Goal: Task Accomplishment & Management: Manage account settings

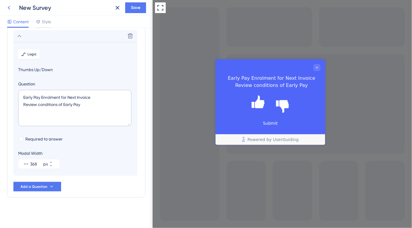
click at [0, 0] on button at bounding box center [0, 0] width 0 height 0
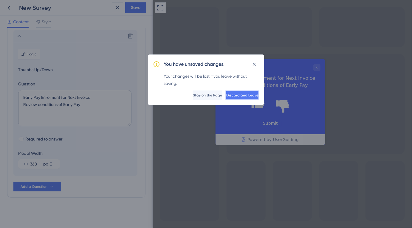
click at [246, 95] on span "Discard and Leave" at bounding box center [242, 95] width 32 height 5
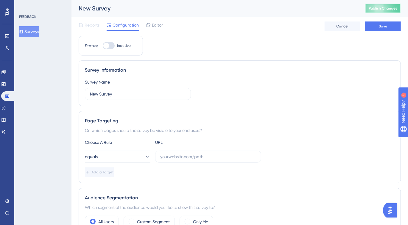
click at [382, 10] on span "Publish Changes" at bounding box center [383, 8] width 29 height 5
click at [5, 72] on icon at bounding box center [3, 72] width 4 height 4
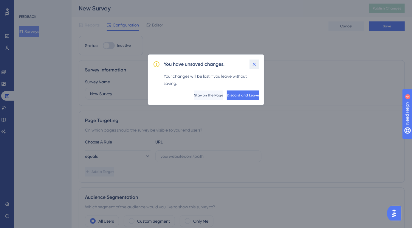
click at [257, 66] on icon at bounding box center [254, 64] width 6 height 6
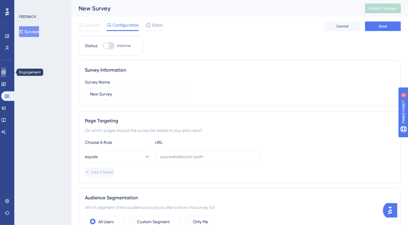
click at [6, 73] on link at bounding box center [3, 72] width 5 height 10
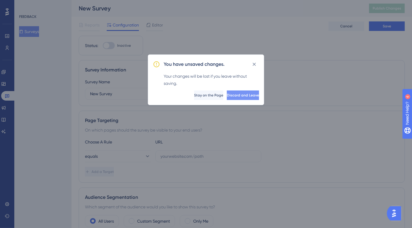
click at [227, 94] on span "Discard and Leave" at bounding box center [243, 95] width 32 height 5
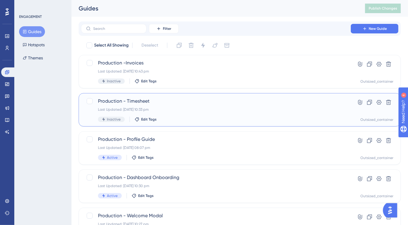
click at [207, 111] on div "Last Updated: 24 Aug 2025 10:33 pm" at bounding box center [216, 109] width 236 height 5
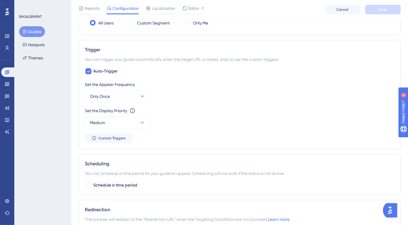
scroll to position [409, 0]
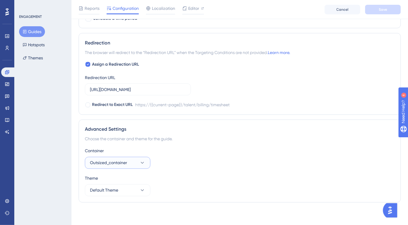
click at [127, 160] on span "Outsized_container" at bounding box center [108, 162] width 37 height 7
click at [120, 177] on span "Outsized_container" at bounding box center [112, 180] width 37 height 7
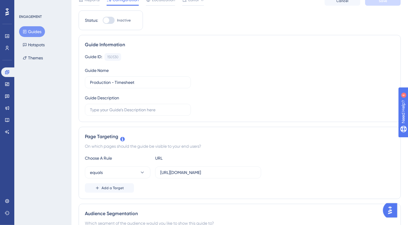
scroll to position [0, 0]
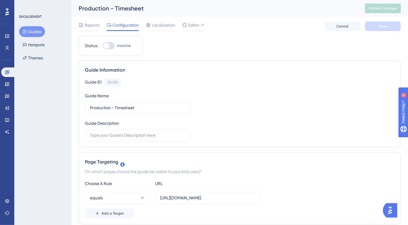
click at [108, 42] on div at bounding box center [109, 45] width 12 height 7
click at [103, 46] on input "Inactive" at bounding box center [103, 46] width 0 height 0
checkbox input "true"
click at [392, 30] on button "Save" at bounding box center [383, 26] width 36 height 10
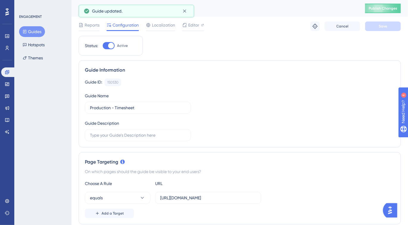
click at [37, 31] on button "Guides" at bounding box center [32, 31] width 26 height 11
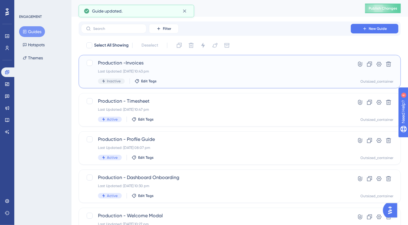
click at [173, 69] on div "Last Updated: 24 Aug 2025 10:43 pm" at bounding box center [216, 71] width 236 height 5
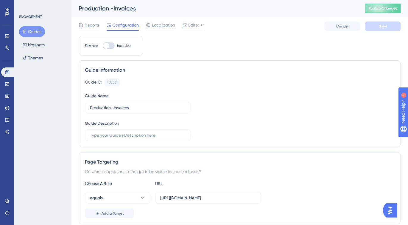
click at [106, 50] on div "Status: Inactive" at bounding box center [111, 46] width 64 height 20
click at [107, 47] on div at bounding box center [106, 46] width 6 height 6
click at [103, 46] on input "Inactive" at bounding box center [103, 46] width 0 height 0
checkbox input "true"
click at [378, 29] on button "Save" at bounding box center [383, 26] width 36 height 10
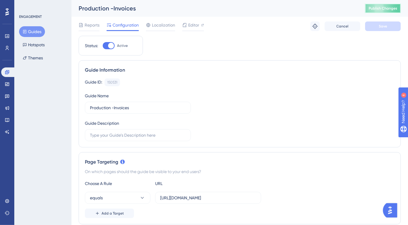
click at [385, 11] on button "Publish Changes" at bounding box center [383, 9] width 36 height 10
click at [376, 8] on span "Publish Changes" at bounding box center [383, 8] width 29 height 5
drag, startPoint x: 347, startPoint y: 78, endPoint x: 354, endPoint y: 68, distance: 12.0
click at [348, 77] on div "Guide Information Guide ID: 150531 Copy Guide Name Production -Invoices Guide D…" at bounding box center [240, 103] width 322 height 87
click at [36, 34] on button "Guides" at bounding box center [32, 31] width 26 height 11
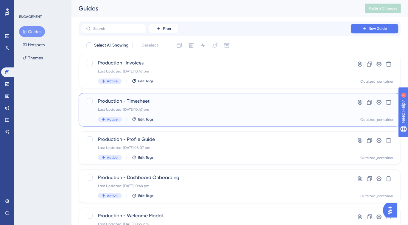
click at [187, 108] on div "Last Updated: 24 Aug 2025 10:47 pm" at bounding box center [216, 109] width 236 height 5
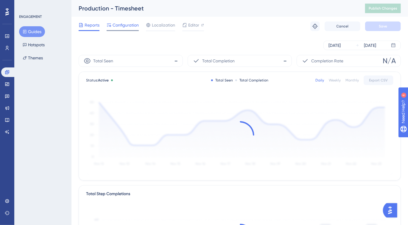
click at [132, 26] on span "Configuration" at bounding box center [126, 24] width 26 height 7
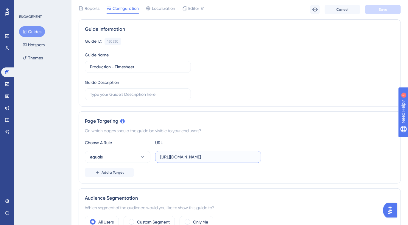
scroll to position [0, 13]
drag, startPoint x: 196, startPoint y: 155, endPoint x: 298, endPoint y: 159, distance: 102.3
click at [298, 159] on div "equals https://payments.outsized.com/talent/billing/timesheet" at bounding box center [240, 157] width 310 height 12
click at [235, 155] on input "[URL][DOMAIN_NAME]" at bounding box center [208, 156] width 96 height 7
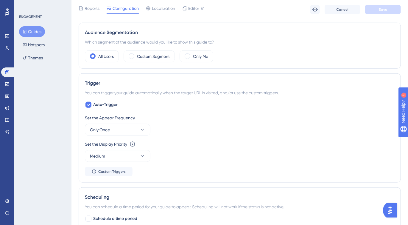
scroll to position [208, 0]
click at [132, 128] on button "Only Once" at bounding box center [118, 130] width 66 height 12
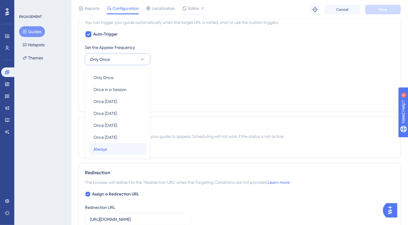
click at [106, 145] on span "Always" at bounding box center [100, 148] width 13 height 7
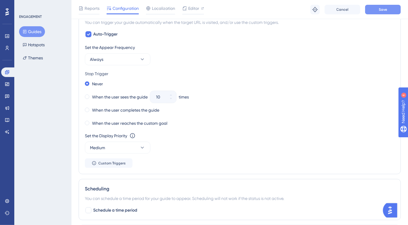
click at [378, 10] on button "Save" at bounding box center [383, 10] width 36 height 10
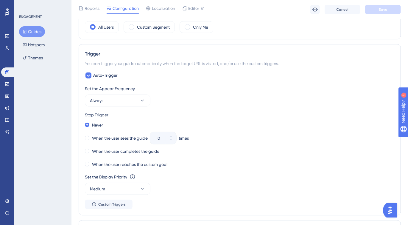
scroll to position [243, 0]
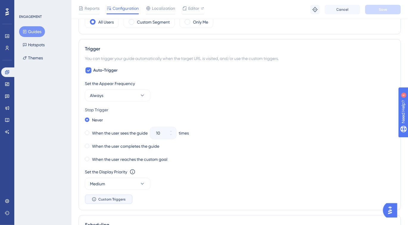
click at [120, 196] on button "Custom Triggers" at bounding box center [109, 199] width 48 height 10
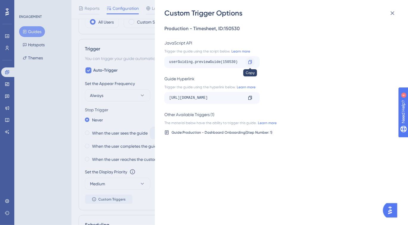
click at [251, 63] on icon at bounding box center [250, 62] width 5 height 5
click at [393, 16] on icon at bounding box center [392, 13] width 7 height 7
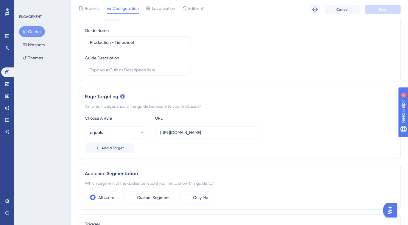
scroll to position [0, 0]
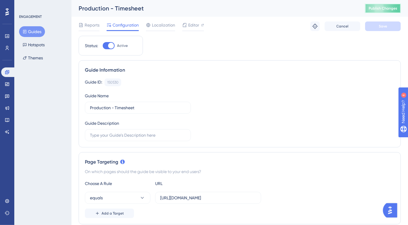
click at [394, 9] on span "Publish Changes" at bounding box center [383, 8] width 29 height 5
click at [383, 6] on span "Publish Changes" at bounding box center [383, 8] width 29 height 5
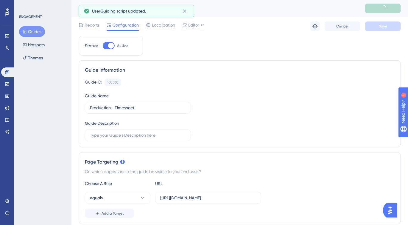
click at [31, 28] on button "Guides" at bounding box center [32, 31] width 26 height 11
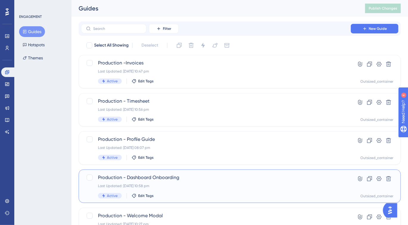
click at [198, 181] on div "Production - Dashboard Onboarding Last Updated: 24 Aug 2025 10:58 pm Active Edi…" at bounding box center [216, 186] width 236 height 24
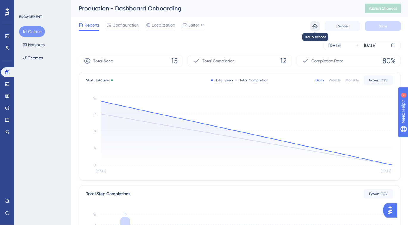
click at [314, 27] on icon at bounding box center [315, 26] width 6 height 6
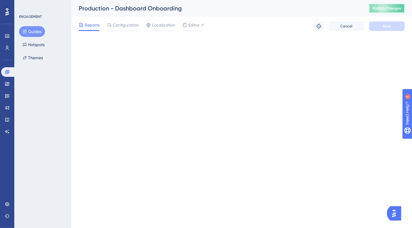
click at [383, 8] on span "Publish Changes" at bounding box center [387, 8] width 29 height 5
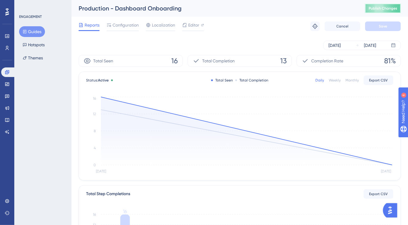
click at [390, 7] on button "Publish Changes" at bounding box center [383, 9] width 36 height 10
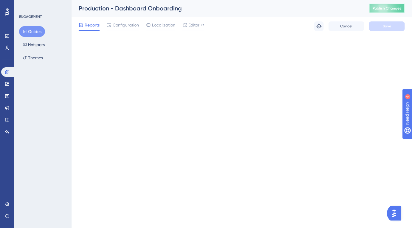
click at [374, 9] on span "Publish Changes" at bounding box center [387, 8] width 29 height 5
click at [379, 9] on span "Publish Changes" at bounding box center [387, 8] width 29 height 5
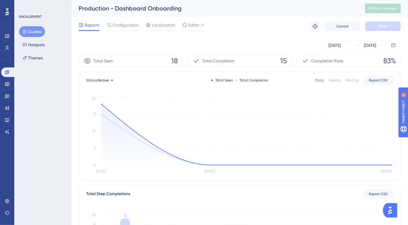
click at [348, 12] on div "Production - Dashboard Onboarding" at bounding box center [215, 8] width 272 height 8
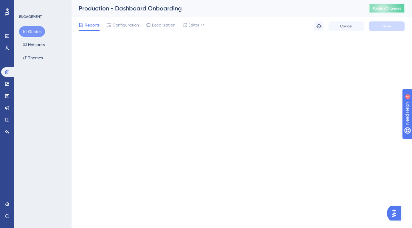
click at [381, 8] on span "Publish Changes" at bounding box center [387, 8] width 29 height 5
click at [394, 7] on span "Publish Changes" at bounding box center [387, 8] width 29 height 5
click at [385, 12] on button "Publish Changes" at bounding box center [387, 9] width 36 height 10
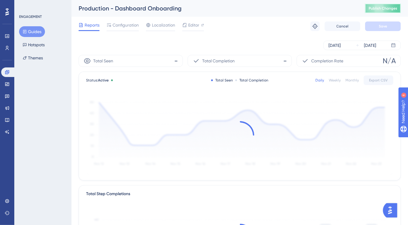
click at [384, 10] on span "Publish Changes" at bounding box center [383, 8] width 29 height 5
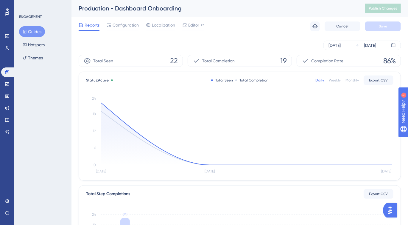
click at [31, 36] on button "Guides" at bounding box center [32, 31] width 26 height 11
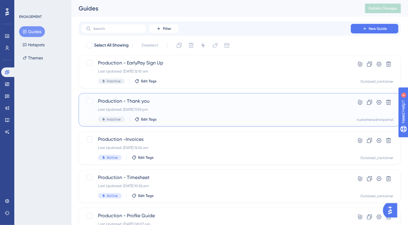
click at [187, 114] on div "Production - Thank you Last Updated: 24 Aug 2025 11:59 pm Inactive Edit Tags" at bounding box center [216, 109] width 236 height 24
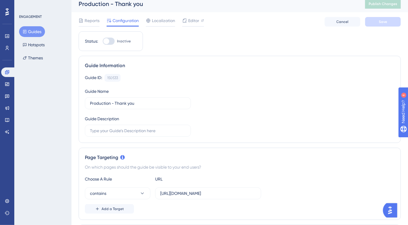
scroll to position [409, 0]
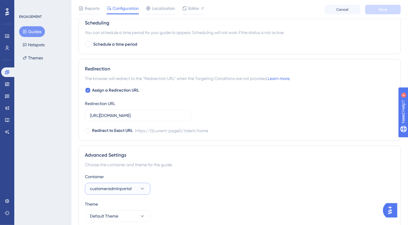
click at [118, 190] on span "customeradminportal" at bounding box center [111, 188] width 42 height 7
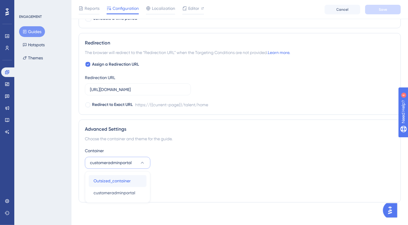
click at [125, 182] on span "Outsized_container" at bounding box center [112, 180] width 37 height 7
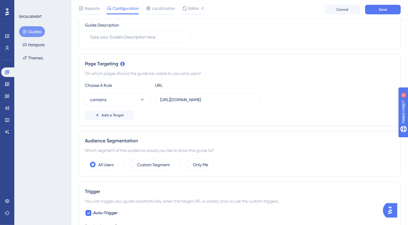
scroll to position [0, 0]
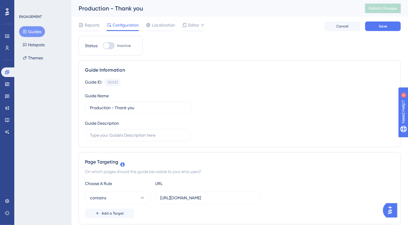
click at [99, 41] on div "Status: Inactive" at bounding box center [111, 46] width 64 height 20
click at [105, 49] on div at bounding box center [109, 45] width 12 height 7
click at [103, 46] on input "Inactive" at bounding box center [103, 46] width 0 height 0
click at [106, 48] on div at bounding box center [109, 45] width 12 height 7
click at [103, 46] on input "Active" at bounding box center [103, 46] width 0 height 0
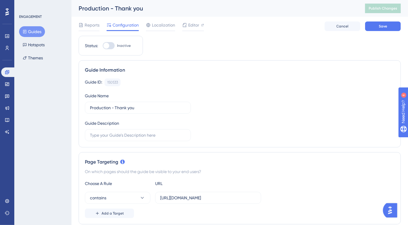
click at [115, 47] on div at bounding box center [109, 45] width 12 height 7
click at [103, 46] on input "Inactive" at bounding box center [103, 46] width 0 height 0
checkbox input "true"
click at [387, 27] on span "Save" at bounding box center [383, 26] width 8 height 5
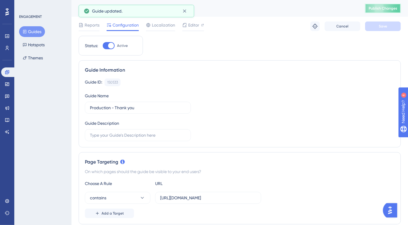
click at [387, 9] on span "Publish Changes" at bounding box center [383, 8] width 29 height 5
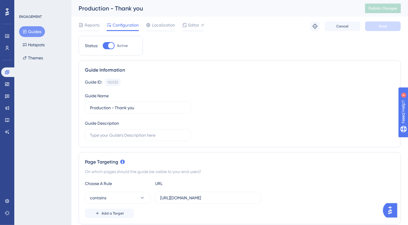
click at [37, 32] on button "Guides" at bounding box center [32, 31] width 26 height 11
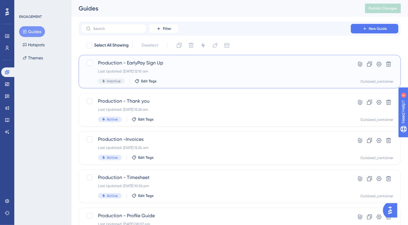
click at [182, 64] on span "Production - EarlyPay Sign Up" at bounding box center [216, 62] width 236 height 7
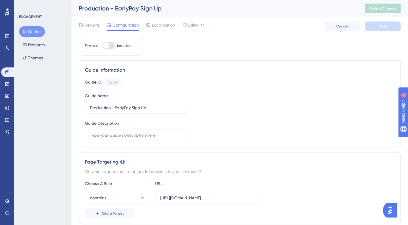
click at [109, 46] on div at bounding box center [106, 46] width 6 height 6
click at [103, 46] on input "Inactive" at bounding box center [103, 46] width 0 height 0
checkbox input "true"
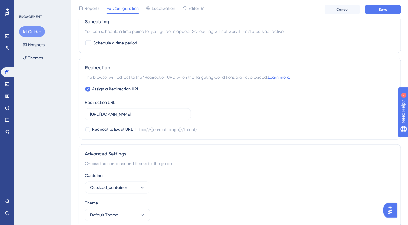
scroll to position [409, 0]
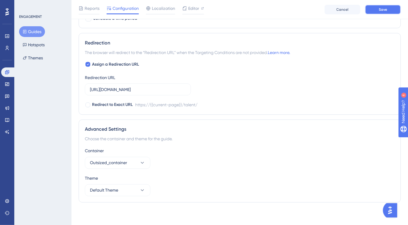
click at [378, 9] on button "Save" at bounding box center [383, 10] width 36 height 10
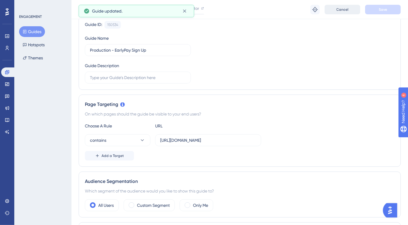
scroll to position [0, 0]
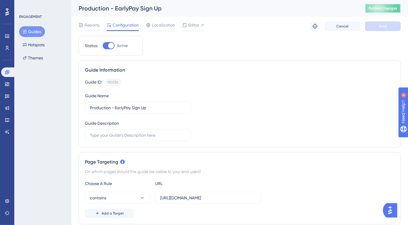
click at [381, 9] on span "Publish Changes" at bounding box center [383, 8] width 29 height 5
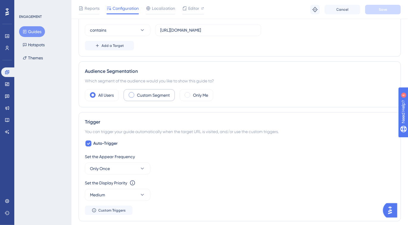
scroll to position [210, 0]
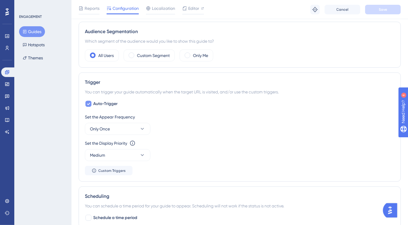
click at [90, 103] on icon at bounding box center [88, 104] width 3 height 2
checkbox input "false"
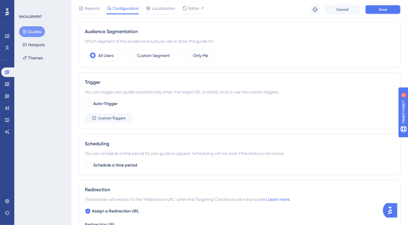
click at [385, 12] on button "Save" at bounding box center [383, 10] width 36 height 10
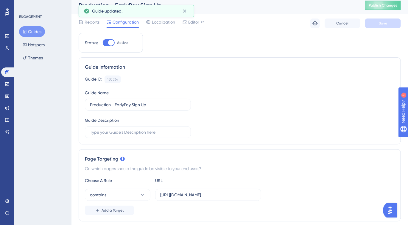
scroll to position [0, 0]
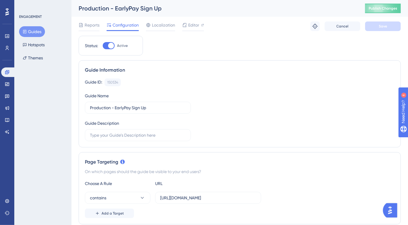
click at [30, 32] on button "Guides" at bounding box center [32, 31] width 26 height 11
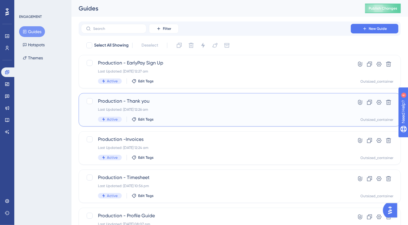
click at [179, 104] on span "Production - Thank you" at bounding box center [216, 100] width 236 height 7
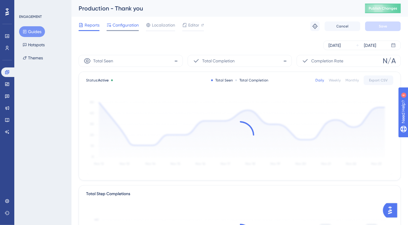
click at [128, 23] on span "Configuration" at bounding box center [126, 24] width 26 height 7
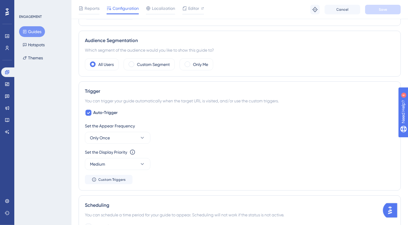
scroll to position [225, 0]
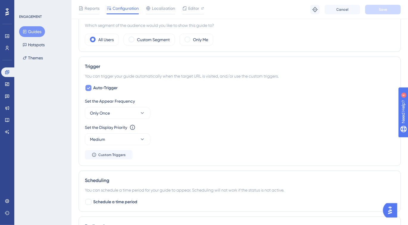
click at [86, 87] on div at bounding box center [89, 88] width 6 height 6
checkbox input "false"
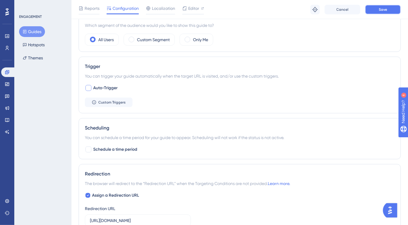
click at [379, 10] on button "Save" at bounding box center [383, 10] width 36 height 10
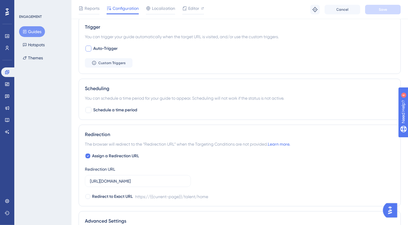
scroll to position [224, 0]
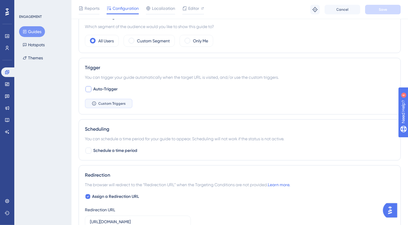
click at [116, 104] on span "Custom Triggers" at bounding box center [111, 103] width 27 height 5
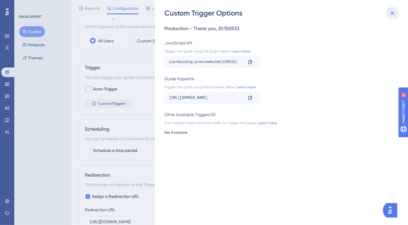
click at [395, 14] on icon at bounding box center [392, 13] width 7 height 7
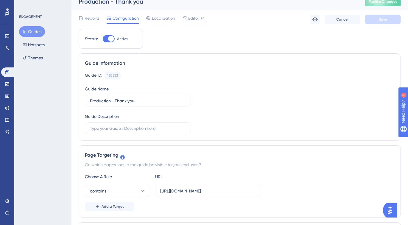
scroll to position [0, 0]
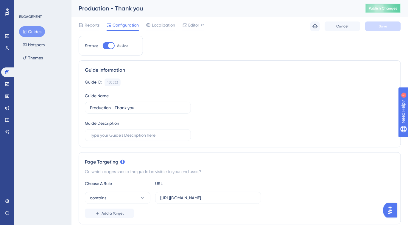
click at [379, 6] on button "Publish Changes" at bounding box center [383, 9] width 36 height 10
click at [36, 32] on button "Guides" at bounding box center [32, 31] width 26 height 11
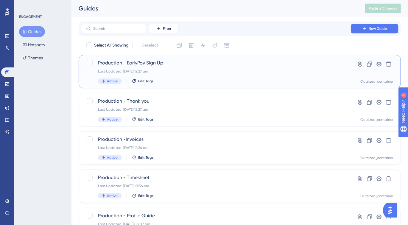
click at [172, 77] on div "Production - EarlyPay Sign Up Last Updated: 25 Aug 2025 12:27 am Active Edit Ta…" at bounding box center [216, 71] width 236 height 24
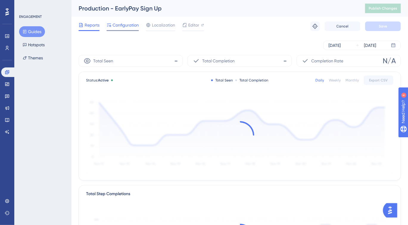
click at [129, 29] on div "Configuration" at bounding box center [123, 26] width 32 height 10
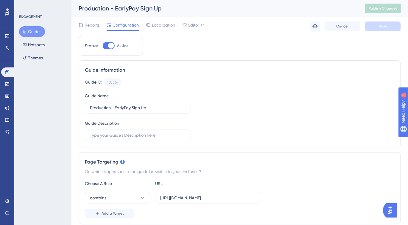
click at [25, 31] on icon at bounding box center [25, 32] width 4 height 4
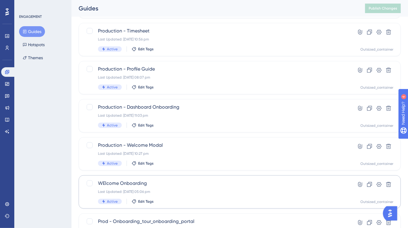
scroll to position [160, 0]
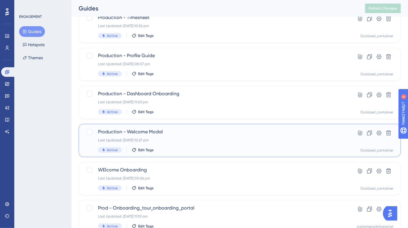
click at [236, 144] on div "Production - Welcome Modal Last Updated: 24 Aug 2025 10:27 pm Active Edit Tags" at bounding box center [216, 140] width 236 height 24
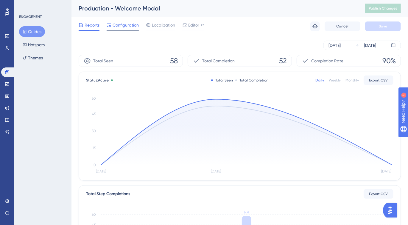
click at [128, 27] on span "Configuration" at bounding box center [126, 24] width 26 height 7
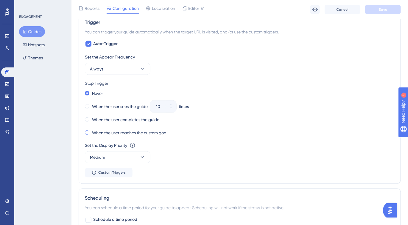
scroll to position [360, 0]
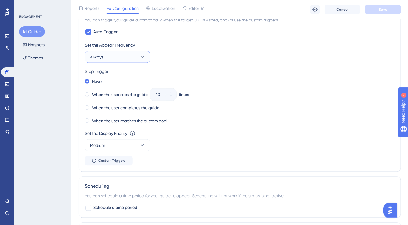
click at [126, 57] on button "Always" at bounding box center [118, 57] width 66 height 12
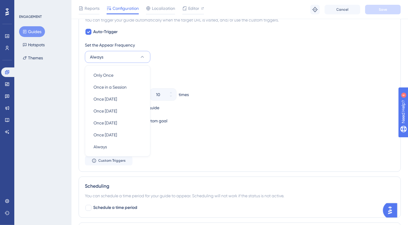
scroll to position [352, 0]
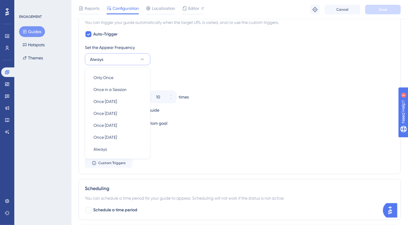
click at [176, 61] on div "Set the Appear Frequency Always Only Once Only Once Once in a Session Once in a…" at bounding box center [240, 54] width 310 height 21
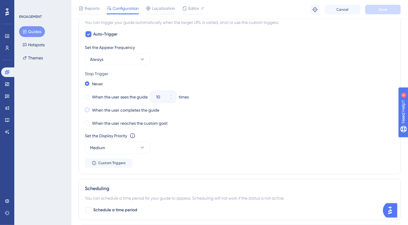
click at [87, 110] on span at bounding box center [87, 110] width 4 height 4
click at [91, 108] on input "radio" at bounding box center [91, 108] width 0 height 0
click at [383, 10] on span "Save" at bounding box center [383, 9] width 8 height 5
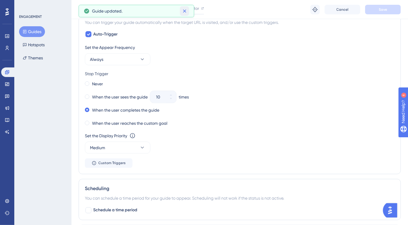
click at [182, 13] on icon at bounding box center [185, 11] width 6 height 6
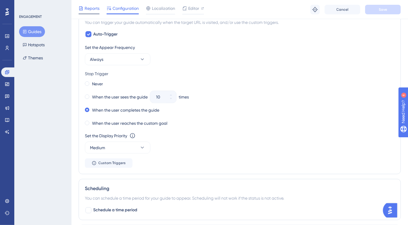
click at [89, 8] on span "Reports" at bounding box center [92, 8] width 15 height 7
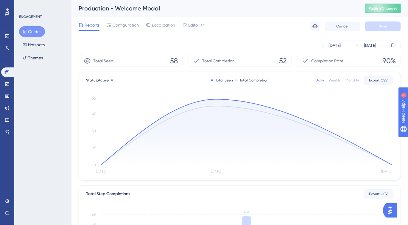
click at [37, 34] on button "Guides" at bounding box center [32, 31] width 26 height 11
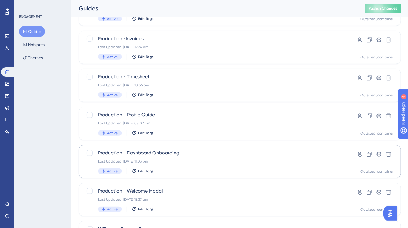
scroll to position [133, 0]
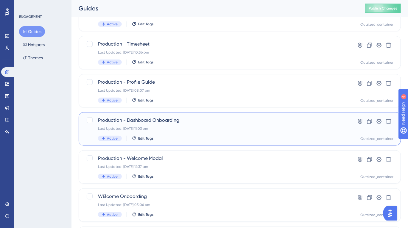
click at [201, 132] on div "Production - Dashboard Onboarding Last Updated: 24 Aug 2025 11:03 pm Active Edi…" at bounding box center [216, 129] width 236 height 24
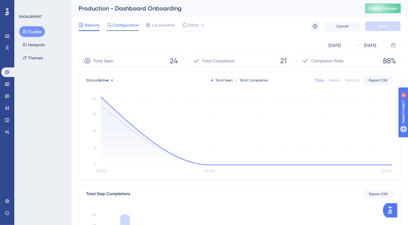
click at [123, 24] on span "Configuration" at bounding box center [126, 24] width 26 height 7
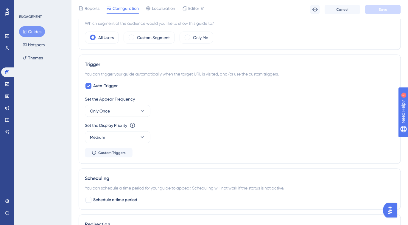
scroll to position [213, 0]
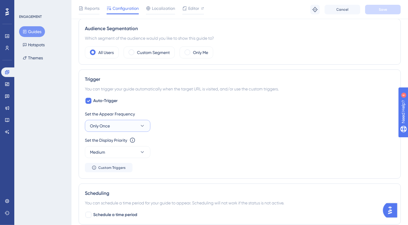
click at [134, 124] on button "Only Once" at bounding box center [118, 126] width 66 height 12
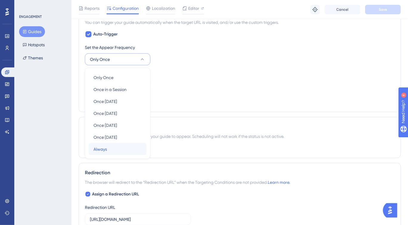
click at [109, 144] on div "Always Always" at bounding box center [118, 149] width 48 height 12
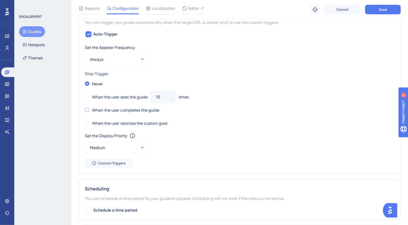
click at [89, 110] on div "When the user completes the guide" at bounding box center [122, 110] width 75 height 8
click at [379, 11] on span "Save" at bounding box center [383, 9] width 8 height 5
click at [38, 32] on button "Guides" at bounding box center [32, 31] width 26 height 11
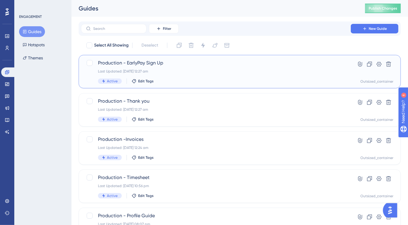
click at [197, 76] on div "Production - EarlyPay Sign Up Last Updated: 25 Aug 2025 12:27 am Active Edit Ta…" at bounding box center [216, 71] width 236 height 24
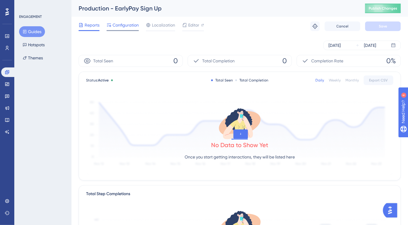
click at [116, 25] on span "Configuration" at bounding box center [126, 24] width 26 height 7
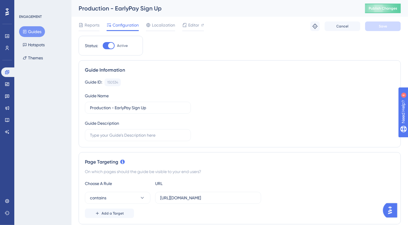
click at [24, 30] on icon at bounding box center [25, 32] width 4 height 4
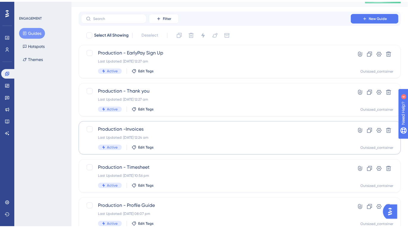
scroll to position [26, 0]
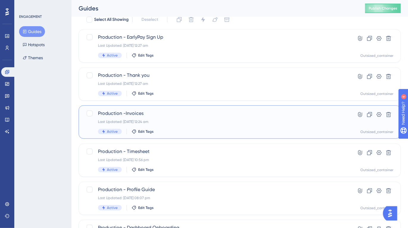
click at [183, 124] on div "Last Updated: 25 Aug 2025 12:24 am" at bounding box center [216, 122] width 236 height 5
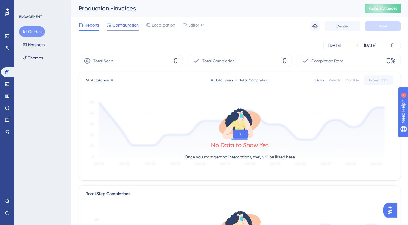
click at [132, 24] on span "Configuration" at bounding box center [126, 24] width 26 height 7
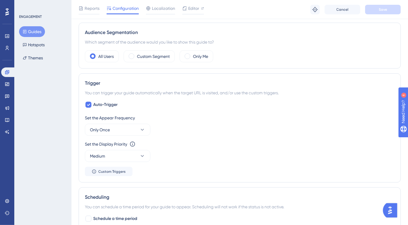
scroll to position [207, 0]
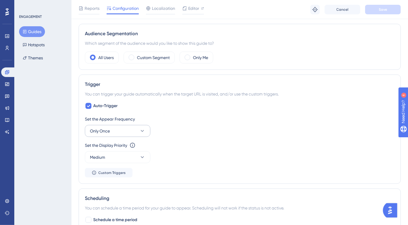
click at [106, 124] on div "Set the Appear Frequency Only Once" at bounding box center [240, 125] width 310 height 21
click at [106, 132] on span "Only Once" at bounding box center [100, 130] width 20 height 7
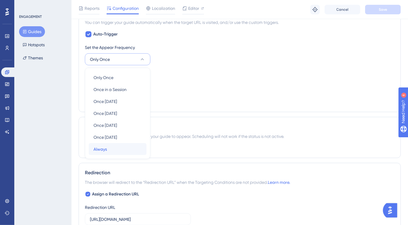
click at [110, 146] on div "Always Always" at bounding box center [118, 149] width 48 height 12
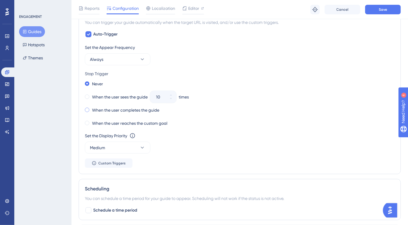
click at [88, 111] on div "When the user completes the guide" at bounding box center [122, 110] width 75 height 8
click at [374, 7] on button "Save" at bounding box center [383, 10] width 36 height 10
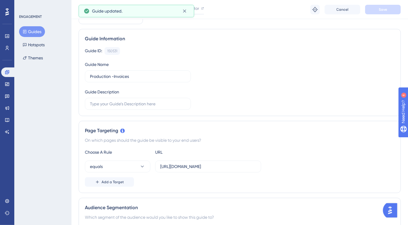
scroll to position [0, 0]
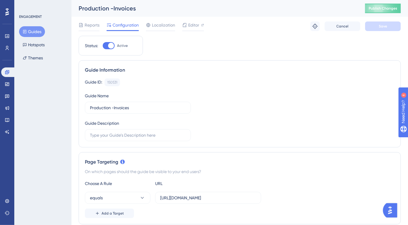
click at [27, 31] on button "Guides" at bounding box center [32, 31] width 26 height 11
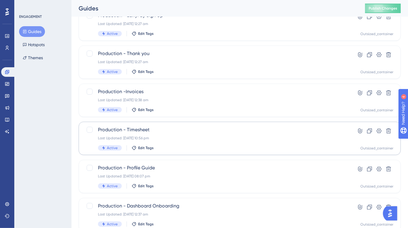
scroll to position [47, 0]
click at [193, 131] on span "Production - Timesheet" at bounding box center [216, 130] width 236 height 7
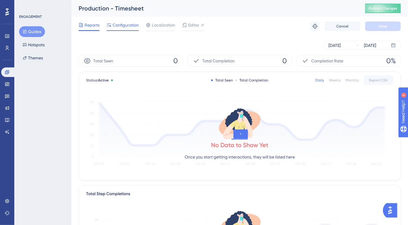
click at [111, 28] on div "Configuration" at bounding box center [123, 26] width 32 height 10
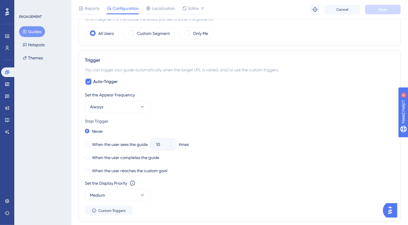
scroll to position [232, 0]
click at [83, 158] on div "Trigger You can trigger your guide automatically when the target URL is visited…" at bounding box center [240, 135] width 322 height 171
click at [85, 157] on span at bounding box center [87, 156] width 4 height 4
click at [91, 155] on input "radio" at bounding box center [91, 155] width 0 height 0
click at [391, 8] on button "Save" at bounding box center [383, 10] width 36 height 10
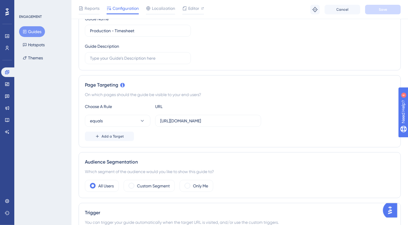
scroll to position [0, 0]
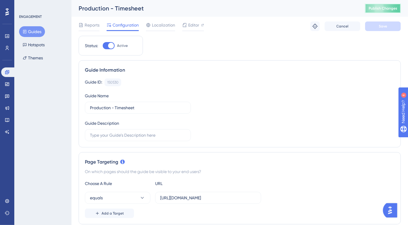
click at [376, 7] on span "Publish Changes" at bounding box center [383, 8] width 29 height 5
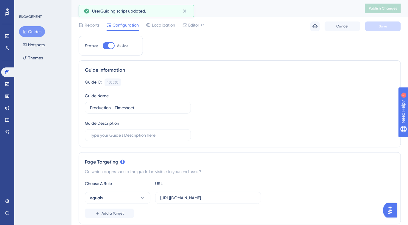
click at [37, 33] on button "Guides" at bounding box center [32, 31] width 26 height 11
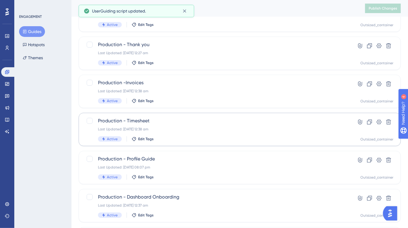
scroll to position [93, 0]
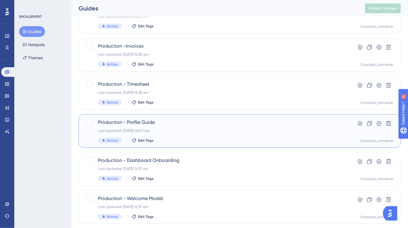
click at [184, 136] on div "Production - Profile Guide Last Updated: 24 Aug 2025 08:07 pm Active Edit Tags" at bounding box center [216, 131] width 236 height 24
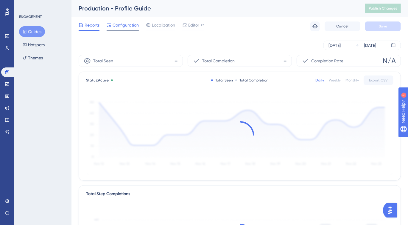
click at [117, 30] on div "Configuration" at bounding box center [123, 26] width 32 height 10
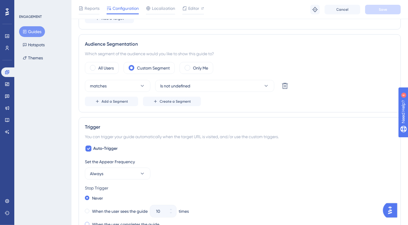
scroll to position [277, 0]
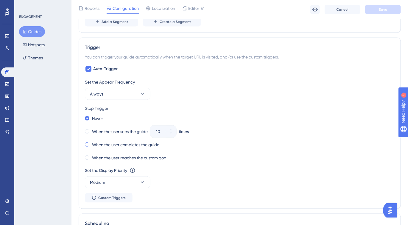
click at [87, 144] on span at bounding box center [87, 144] width 4 height 4
click at [91, 143] on input "radio" at bounding box center [91, 143] width 0 height 0
click at [383, 10] on span "Save" at bounding box center [383, 9] width 8 height 5
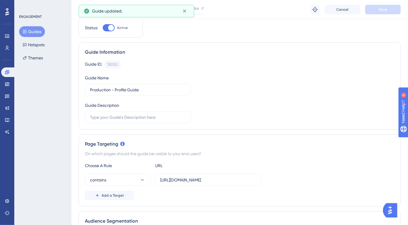
scroll to position [0, 0]
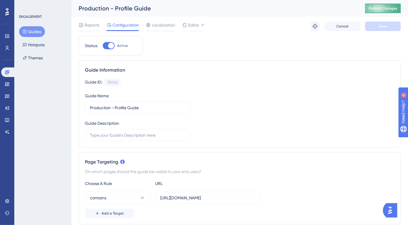
click at [389, 9] on span "Publish Changes" at bounding box center [383, 8] width 29 height 5
click at [28, 32] on button "Guides" at bounding box center [32, 31] width 26 height 11
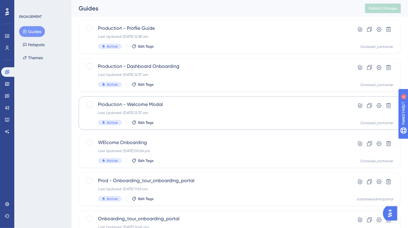
scroll to position [187, 0]
click at [168, 116] on div "Production - Welcome Modal Last Updated: 25 Aug 2025 12:37 am Active Edit Tags" at bounding box center [216, 113] width 236 height 24
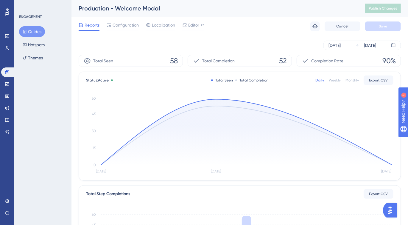
click at [0, 0] on div "Production - Welcome Modal Publish Changes" at bounding box center [0, 0] width 0 height 0
click at [120, 24] on span "Configuration" at bounding box center [126, 24] width 26 height 7
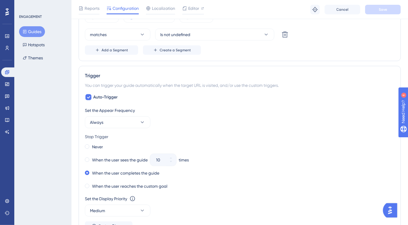
scroll to position [351, 0]
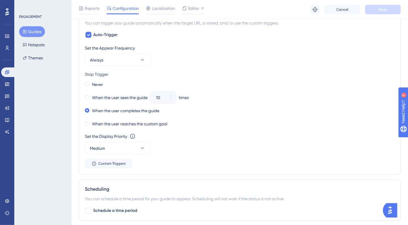
click at [41, 32] on button "Guides" at bounding box center [32, 31] width 26 height 11
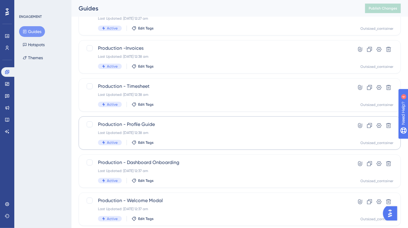
scroll to position [96, 0]
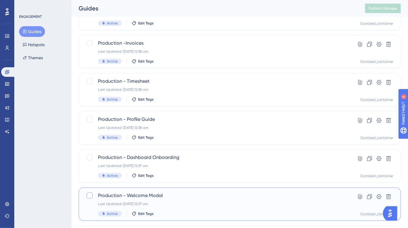
click at [87, 198] on div at bounding box center [90, 196] width 6 height 6
checkbox input "true"
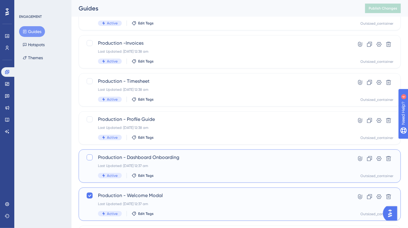
click at [87, 156] on div at bounding box center [90, 158] width 6 height 6
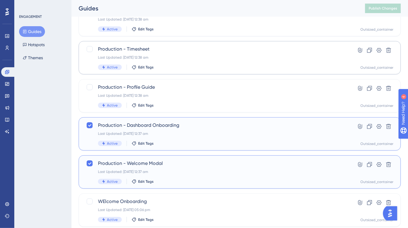
scroll to position [135, 0]
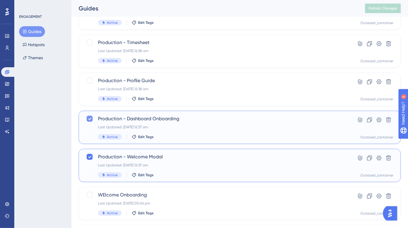
click at [88, 116] on div at bounding box center [90, 119] width 6 height 6
checkbox input "false"
click at [88, 155] on icon at bounding box center [90, 157] width 4 height 5
checkbox input "false"
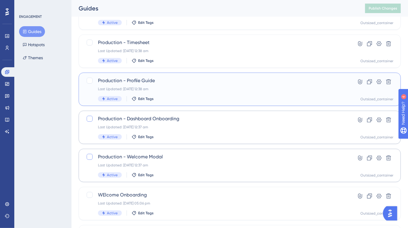
click at [138, 81] on span "Production - Profile Guide" at bounding box center [216, 80] width 236 height 7
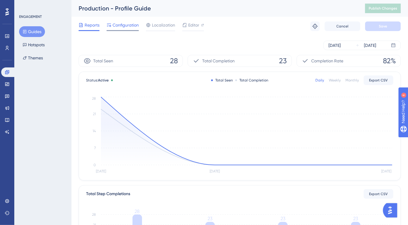
click at [126, 26] on span "Configuration" at bounding box center [126, 24] width 26 height 7
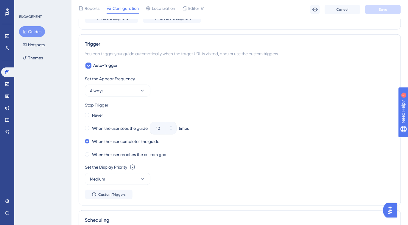
scroll to position [283, 0]
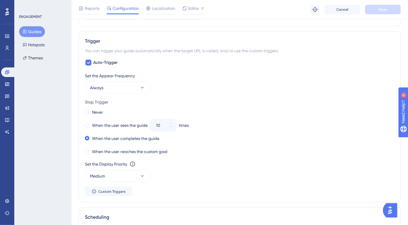
click at [37, 30] on button "Guides" at bounding box center [32, 31] width 26 height 11
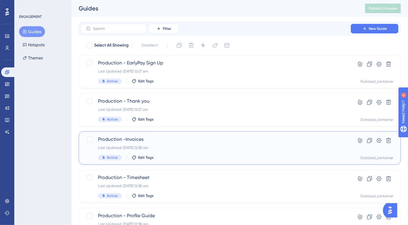
click at [127, 138] on span "Production -Invoices" at bounding box center [216, 139] width 236 height 7
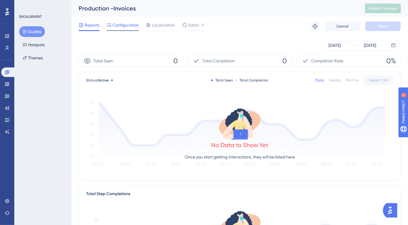
click at [130, 27] on span "Configuration" at bounding box center [126, 24] width 26 height 7
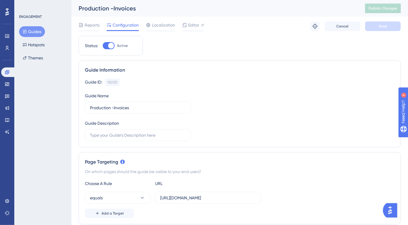
click at [38, 33] on button "Guides" at bounding box center [32, 31] width 26 height 11
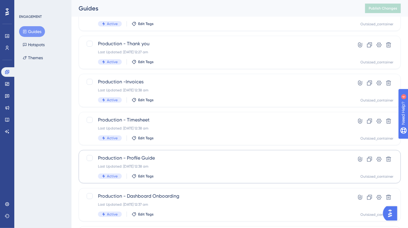
scroll to position [64, 0]
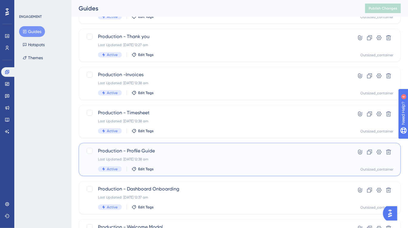
click at [192, 153] on span "Production - Profile Guide" at bounding box center [216, 151] width 236 height 7
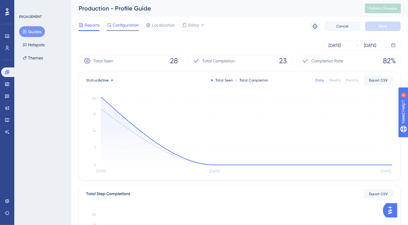
click at [127, 26] on span "Configuration" at bounding box center [126, 24] width 26 height 7
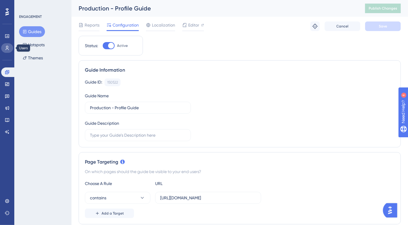
click at [7, 46] on icon at bounding box center [7, 48] width 5 height 5
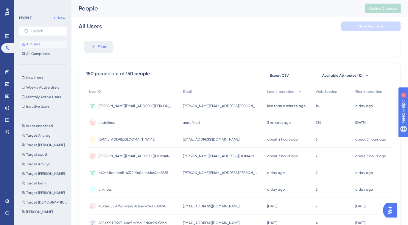
click at [131, 121] on div "undefined undefined" at bounding box center [133, 122] width 94 height 17
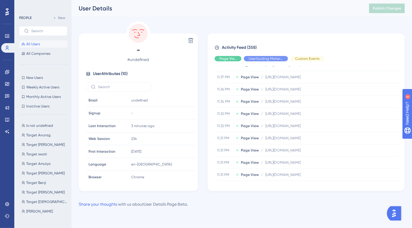
click at [46, 44] on button "All Users" at bounding box center [43, 44] width 48 height 7
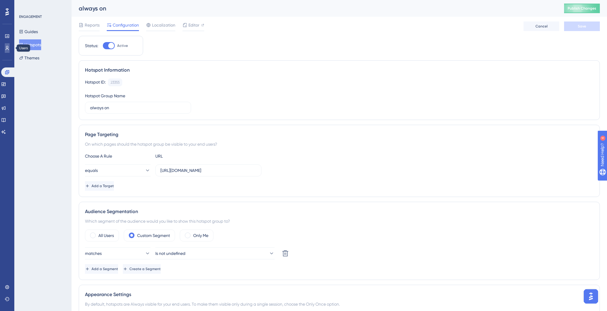
click at [6, 48] on icon at bounding box center [7, 48] width 5 height 5
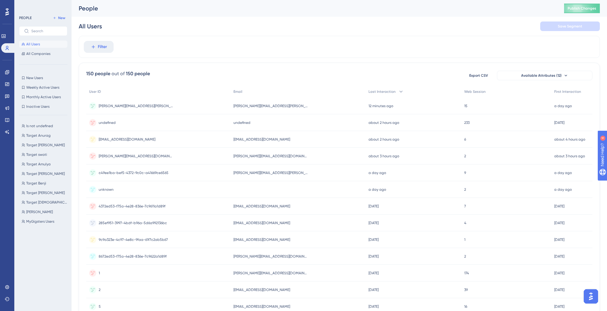
click at [139, 157] on div "irfan.idris@gmail.com irfan.idris@gmail.com" at bounding box center [158, 156] width 144 height 17
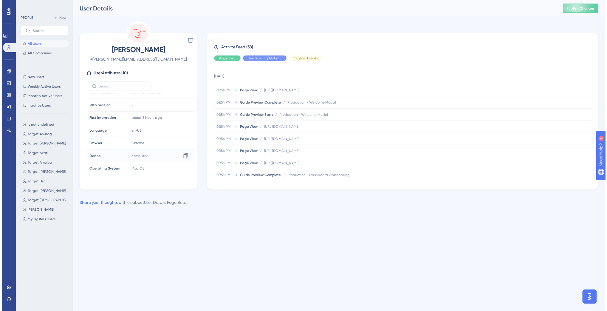
scroll to position [40, 0]
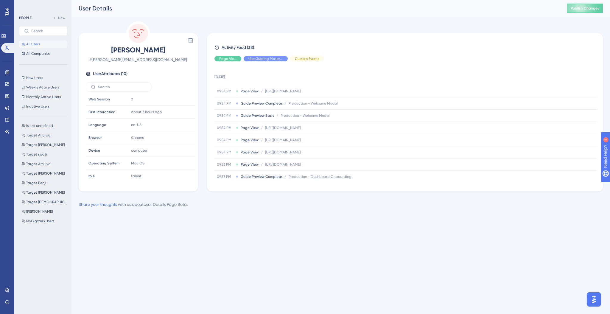
click at [30, 43] on span "All Users" at bounding box center [33, 44] width 14 height 5
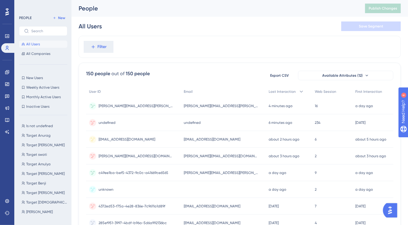
click at [122, 106] on span "[PERSON_NAME][EMAIL_ADDRESS][PERSON_NAME][DOMAIN_NAME]" at bounding box center [136, 105] width 75 height 5
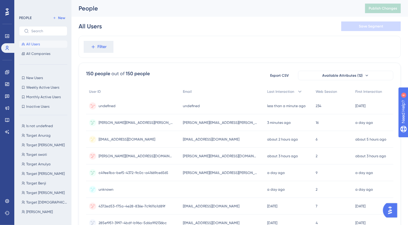
click at [110, 106] on span "undefined" at bounding box center [107, 105] width 17 height 5
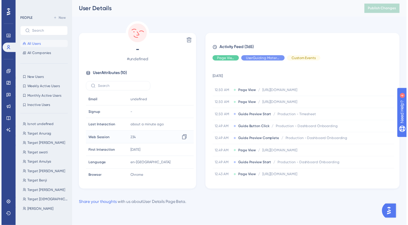
scroll to position [3, 0]
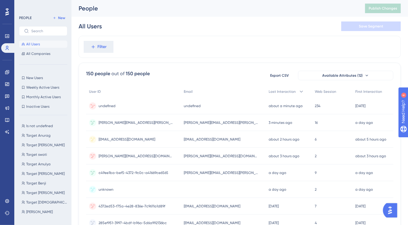
click at [120, 107] on div "undefined undefined" at bounding box center [133, 105] width 95 height 17
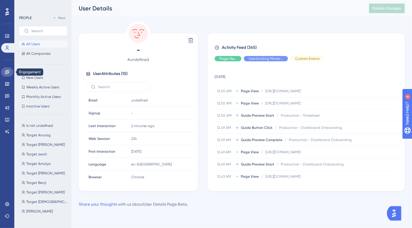
click at [5, 70] on icon at bounding box center [7, 72] width 5 height 5
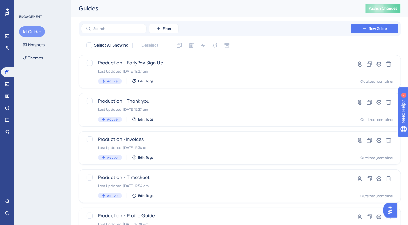
click at [373, 8] on span "Publish Changes" at bounding box center [383, 8] width 29 height 5
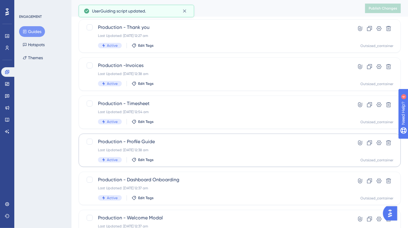
scroll to position [118, 0]
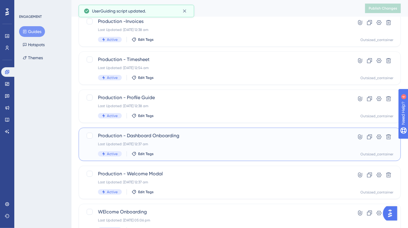
click at [197, 143] on div "Last Updated: [DATE] 12:37 am" at bounding box center [216, 144] width 236 height 5
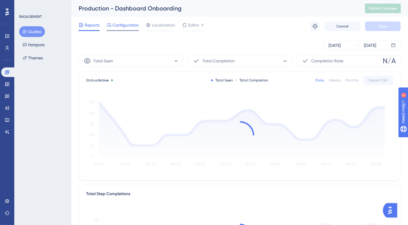
click at [118, 24] on span "Configuration" at bounding box center [126, 24] width 26 height 7
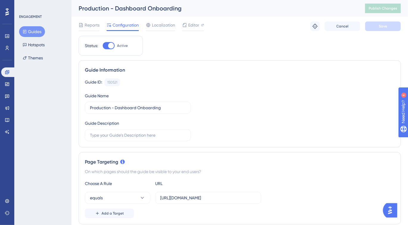
click at [35, 32] on button "Guides" at bounding box center [32, 31] width 26 height 11
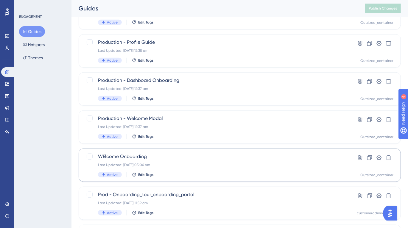
scroll to position [203, 0]
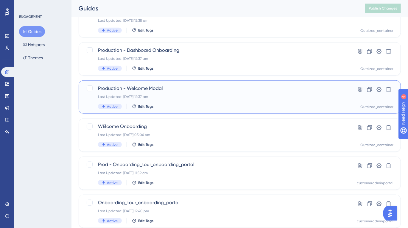
click at [197, 93] on div "Production - Welcome Modal Last Updated: 25 Aug 2025 12:37 am Active Edit Tags" at bounding box center [216, 97] width 236 height 24
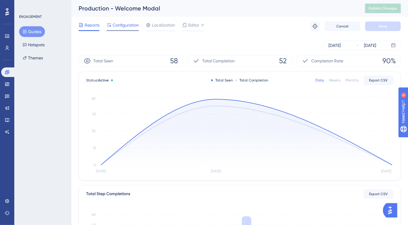
click at [119, 24] on span "Configuration" at bounding box center [126, 24] width 26 height 7
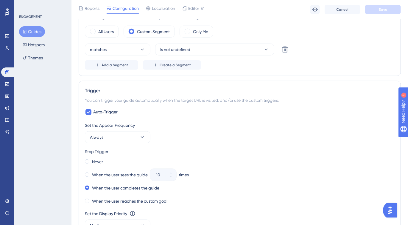
scroll to position [310, 0]
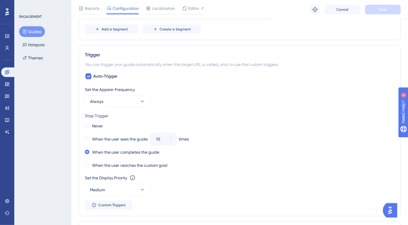
click at [33, 30] on button "Guides" at bounding box center [32, 31] width 26 height 11
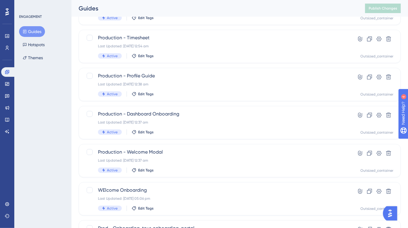
scroll to position [222, 0]
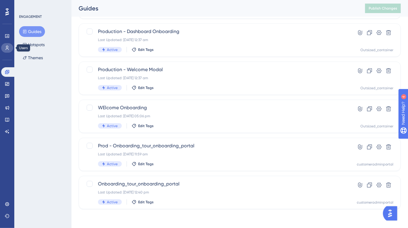
click at [6, 46] on icon at bounding box center [7, 48] width 5 height 5
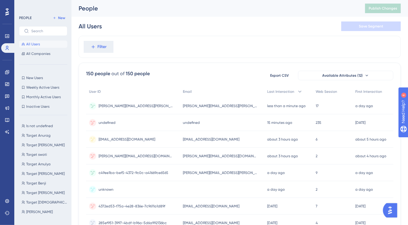
click at [133, 107] on div "suren@gufy.com.au suren@gufy.com.au" at bounding box center [133, 105] width 94 height 17
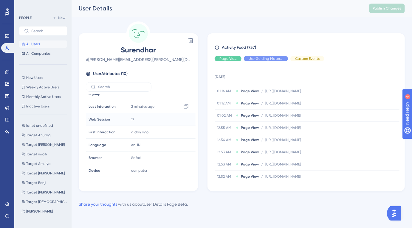
scroll to position [40, 0]
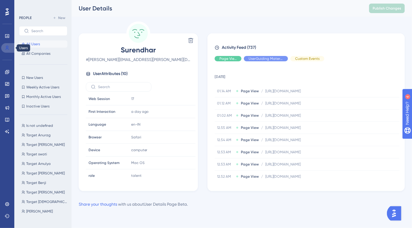
click at [8, 48] on icon at bounding box center [7, 48] width 5 height 5
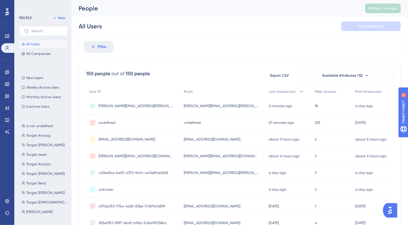
click at [126, 106] on span "[PERSON_NAME][EMAIL_ADDRESS][PERSON_NAME][DOMAIN_NAME]" at bounding box center [136, 105] width 75 height 5
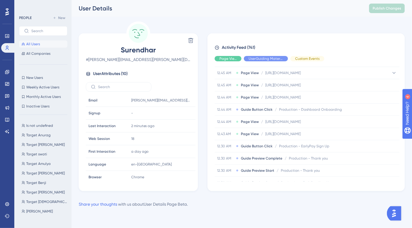
scroll to position [221, 0]
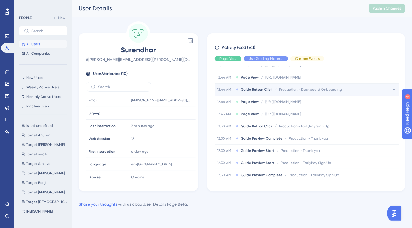
click at [350, 89] on div "12.44 AM Guide Button Click / Production - Dashboard Onboarding Production - Da…" at bounding box center [307, 90] width 185 height 12
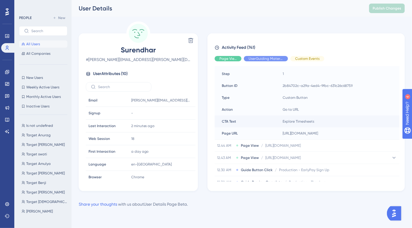
scroll to position [306, 0]
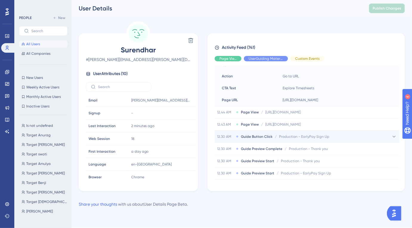
click at [342, 138] on div "12.30 AM Guide Button Click / Production - EarlyPay Sign Up Production - EarlyP…" at bounding box center [307, 137] width 185 height 12
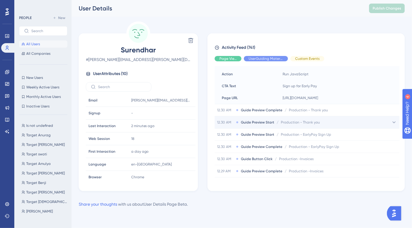
scroll to position [447, 0]
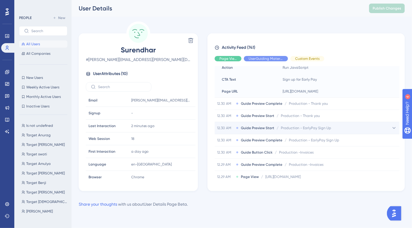
click at [342, 128] on div "12.30 AM Guide Preview Start / Production - EarlyPay Sign Up Production - Early…" at bounding box center [307, 128] width 185 height 12
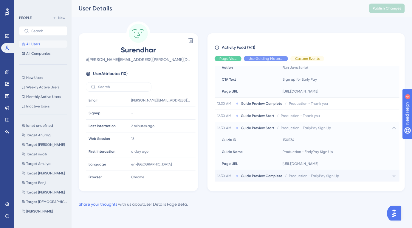
scroll to position [480, 0]
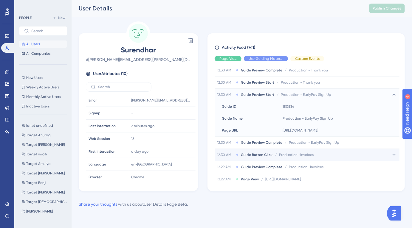
click at [341, 153] on div "12.30 AM Guide Button Click / Production -Invoices Production -Invoices" at bounding box center [307, 155] width 185 height 12
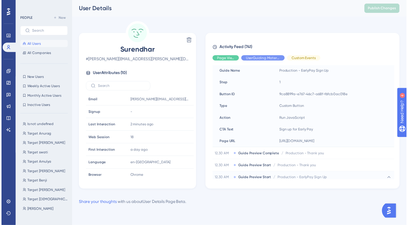
scroll to position [395, 0]
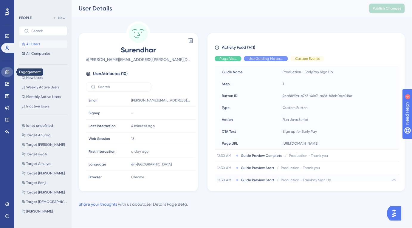
click at [6, 72] on icon at bounding box center [7, 72] width 5 height 5
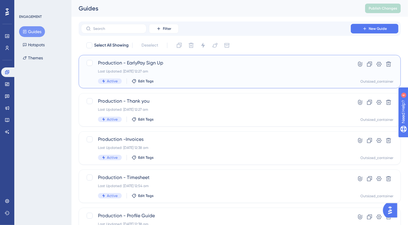
click at [273, 79] on div "Active Edit Tags" at bounding box center [216, 80] width 236 height 5
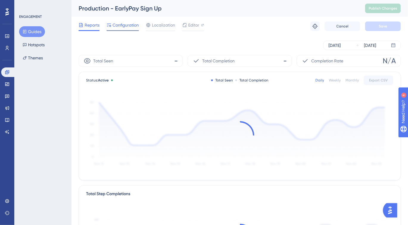
click at [132, 27] on span "Configuration" at bounding box center [126, 24] width 26 height 7
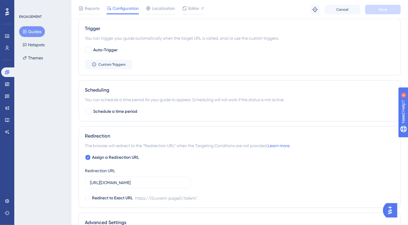
scroll to position [258, 0]
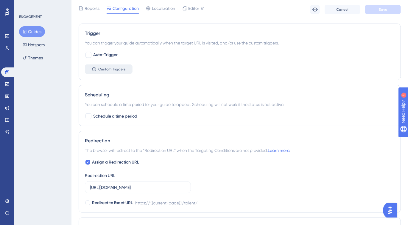
click at [120, 74] on div "Trigger You can trigger your guide automatically when the target URL is visited…" at bounding box center [240, 52] width 322 height 57
click at [119, 72] on button "Custom Triggers" at bounding box center [109, 69] width 48 height 10
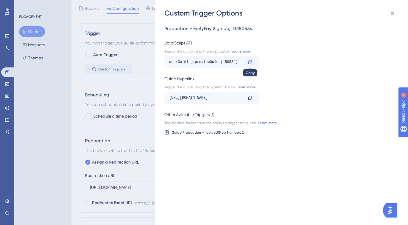
click at [250, 61] on icon at bounding box center [251, 62] width 4 height 4
click at [393, 15] on icon at bounding box center [392, 13] width 7 height 7
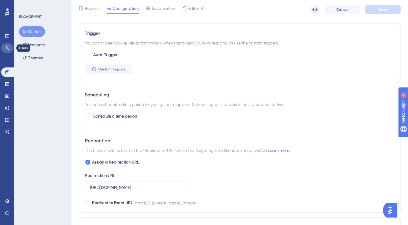
click at [9, 47] on icon at bounding box center [7, 48] width 5 height 5
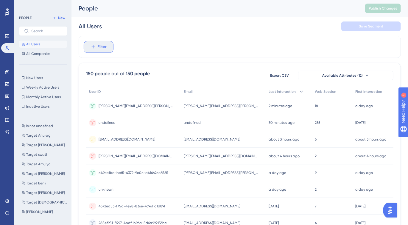
click at [84, 45] on button "Filter" at bounding box center [99, 47] width 30 height 12
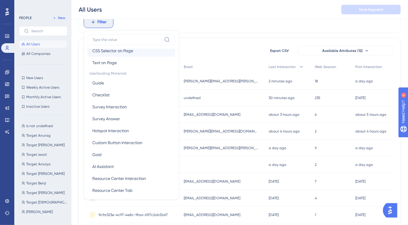
scroll to position [89, 0]
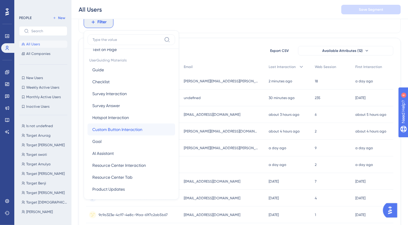
click at [156, 130] on button "Custom Button Interaction Custom Button Interaction" at bounding box center [132, 129] width 88 height 12
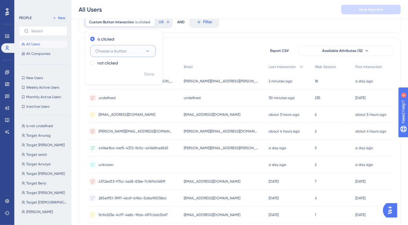
click at [124, 49] on span "Choose a button" at bounding box center [111, 50] width 32 height 7
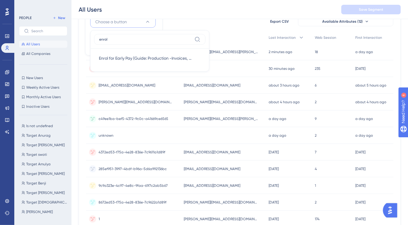
scroll to position [56, 4]
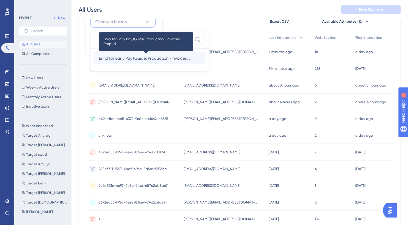
type input "enrol"
click at [131, 58] on span "Enrol for Early Pay (Guide: Production -Invoices, Step: 2)" at bounding box center [146, 58] width 94 height 7
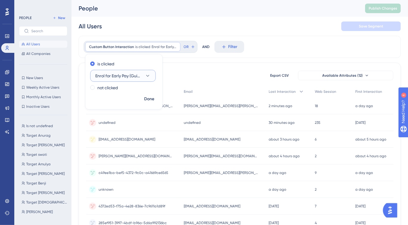
scroll to position [13, 4]
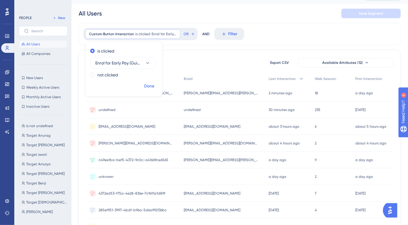
click at [149, 84] on span "Done" at bounding box center [149, 86] width 10 height 7
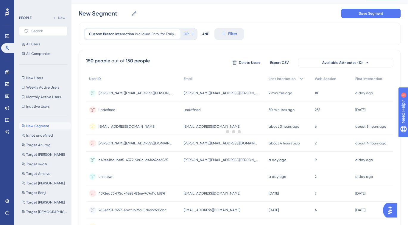
scroll to position [0, 0]
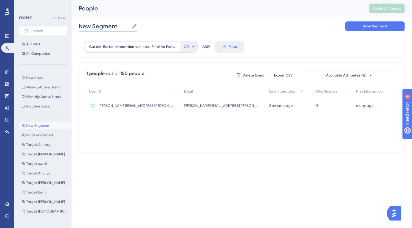
click at [104, 25] on input "New Segment" at bounding box center [104, 26] width 50 height 8
type input "EarlyPay Early Interest"
click at [361, 28] on button "Save Segment" at bounding box center [375, 26] width 60 height 10
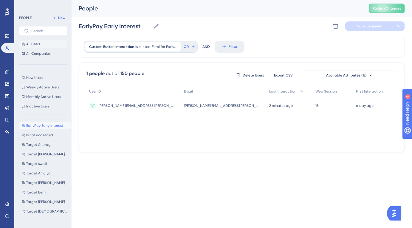
click at [36, 46] on button "All Users" at bounding box center [43, 44] width 48 height 7
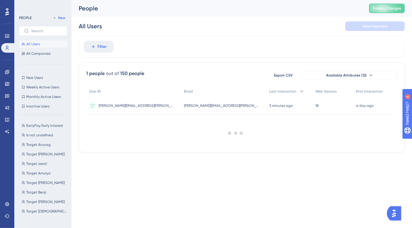
click at [94, 48] on div at bounding box center [236, 133] width 352 height 185
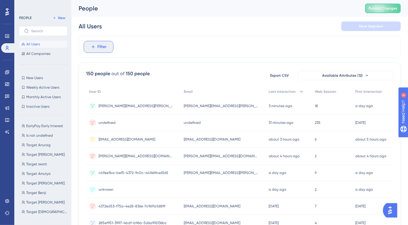
click at [96, 46] on button "Filter" at bounding box center [99, 47] width 30 height 12
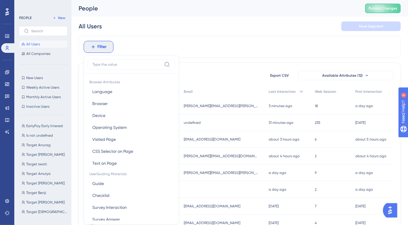
scroll to position [27, 0]
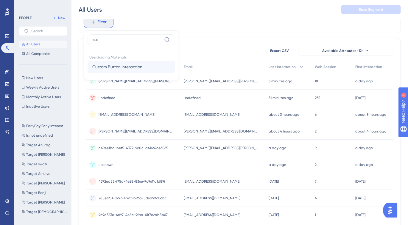
type input "cus"
click at [111, 69] on span "Custom Button Interaction" at bounding box center [117, 66] width 50 height 7
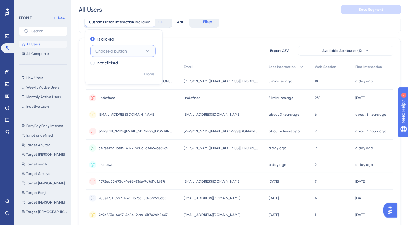
click at [106, 52] on span "Choose a button" at bounding box center [111, 50] width 32 height 7
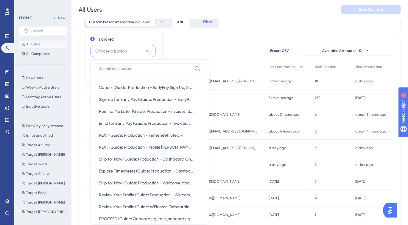
scroll to position [56, 0]
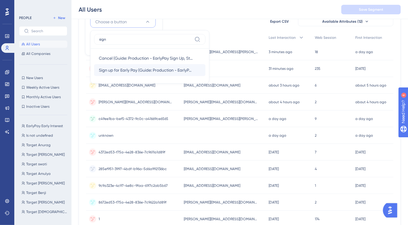
type input "sign"
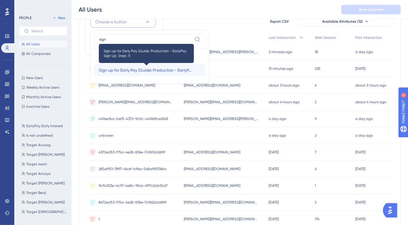
click at [115, 66] on span "Sign up for Early Pay (Guide: Production - EarlyPay Sign Up, Step: 1)" at bounding box center [146, 69] width 95 height 7
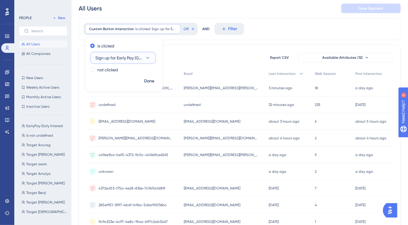
scroll to position [1, 0]
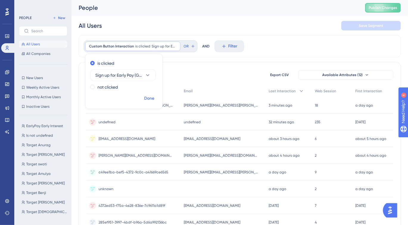
click at [152, 100] on span "Done" at bounding box center [149, 98] width 10 height 7
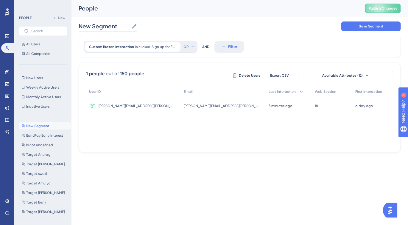
scroll to position [0, 0]
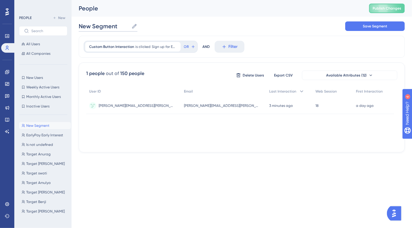
click at [104, 28] on input "New Segment" at bounding box center [104, 26] width 50 height 8
click at [366, 28] on span "Save Segment" at bounding box center [375, 26] width 24 height 5
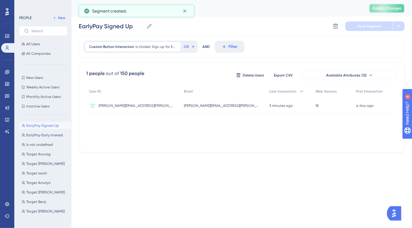
click at [385, 9] on span "Publish Changes" at bounding box center [387, 8] width 29 height 5
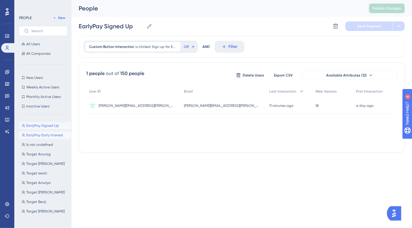
click at [39, 135] on span "EarlyPay Early Interest" at bounding box center [44, 135] width 37 height 5
click at [140, 26] on input "EarlyPay Early Interest" at bounding box center [115, 26] width 72 height 8
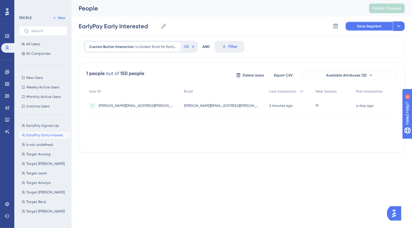
click at [373, 25] on span "Save Segment" at bounding box center [369, 26] width 24 height 5
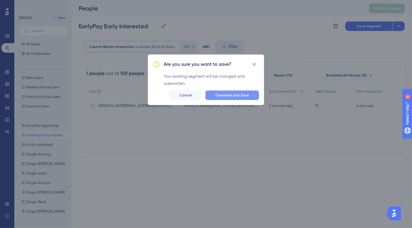
click at [226, 97] on span "Overwrite and Save" at bounding box center [231, 95] width 33 height 5
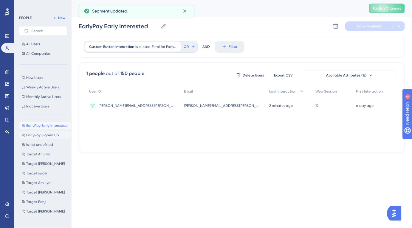
click at [44, 135] on span "EarlyPay Signed Up" at bounding box center [42, 135] width 33 height 5
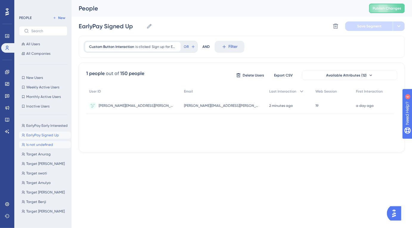
click at [41, 146] on span "Is not undefined" at bounding box center [39, 144] width 27 height 5
type input "Is not undefined"
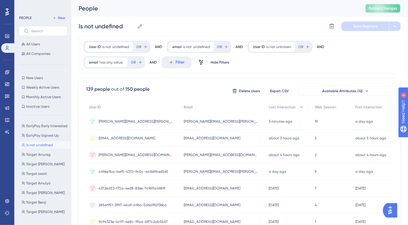
click at [394, 11] on button "Publish Changes" at bounding box center [383, 9] width 36 height 10
